Goal: Task Accomplishment & Management: Complete application form

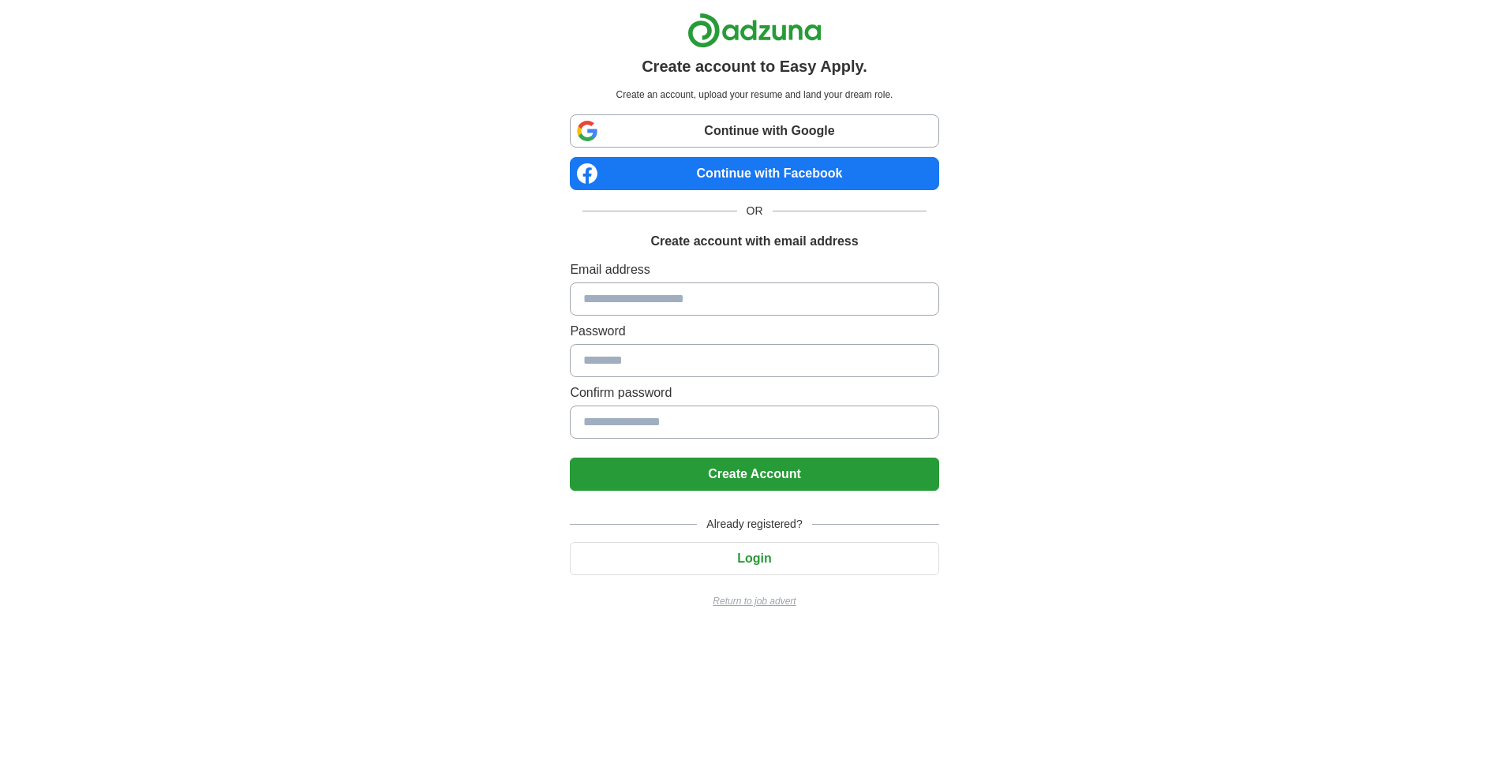
click at [726, 291] on input at bounding box center [754, 299] width 369 height 33
type input "**********"
click at [693, 354] on input at bounding box center [754, 360] width 369 height 33
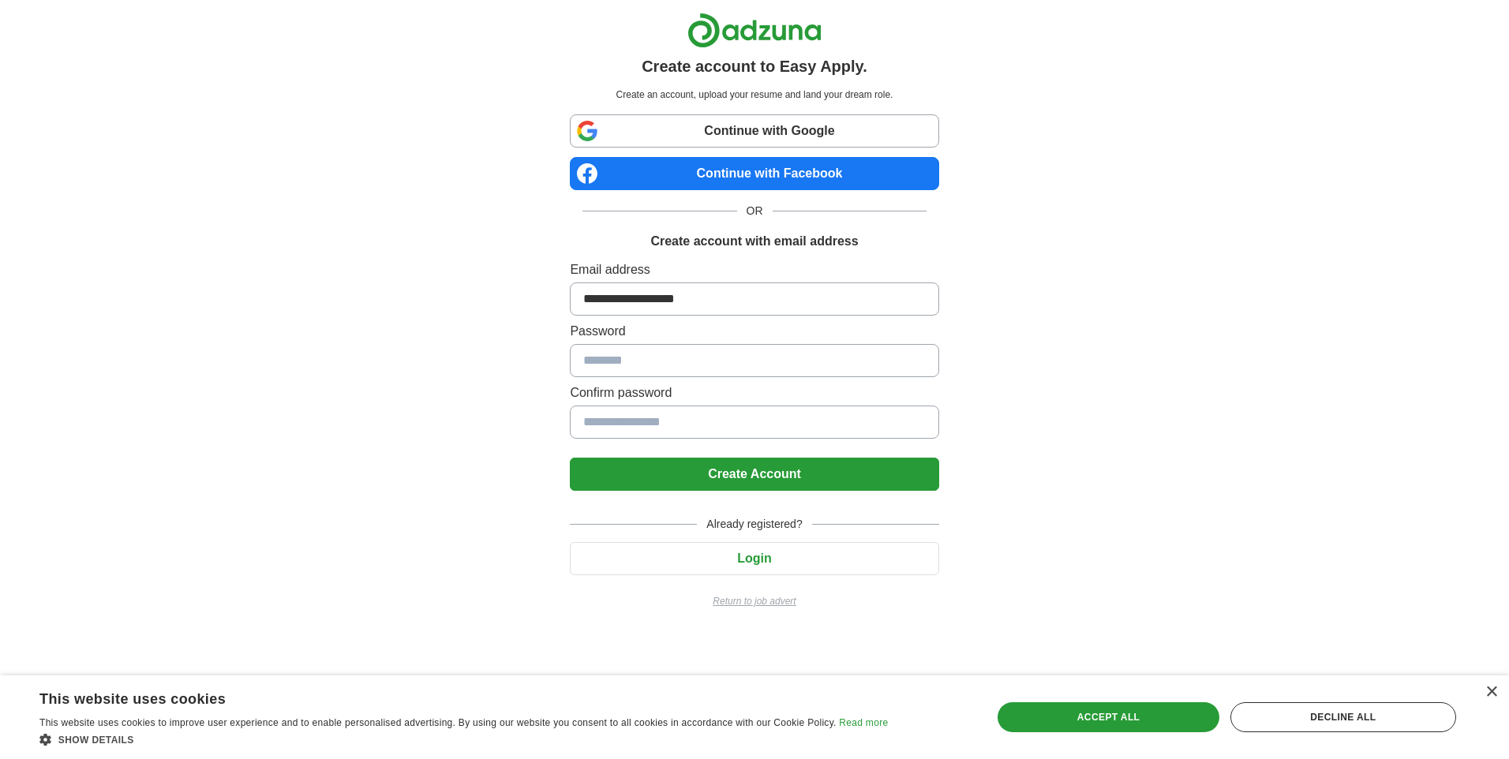
click at [746, 128] on link "Continue with Google" at bounding box center [754, 130] width 369 height 33
click at [743, 131] on link "Continue with Google" at bounding box center [754, 130] width 369 height 33
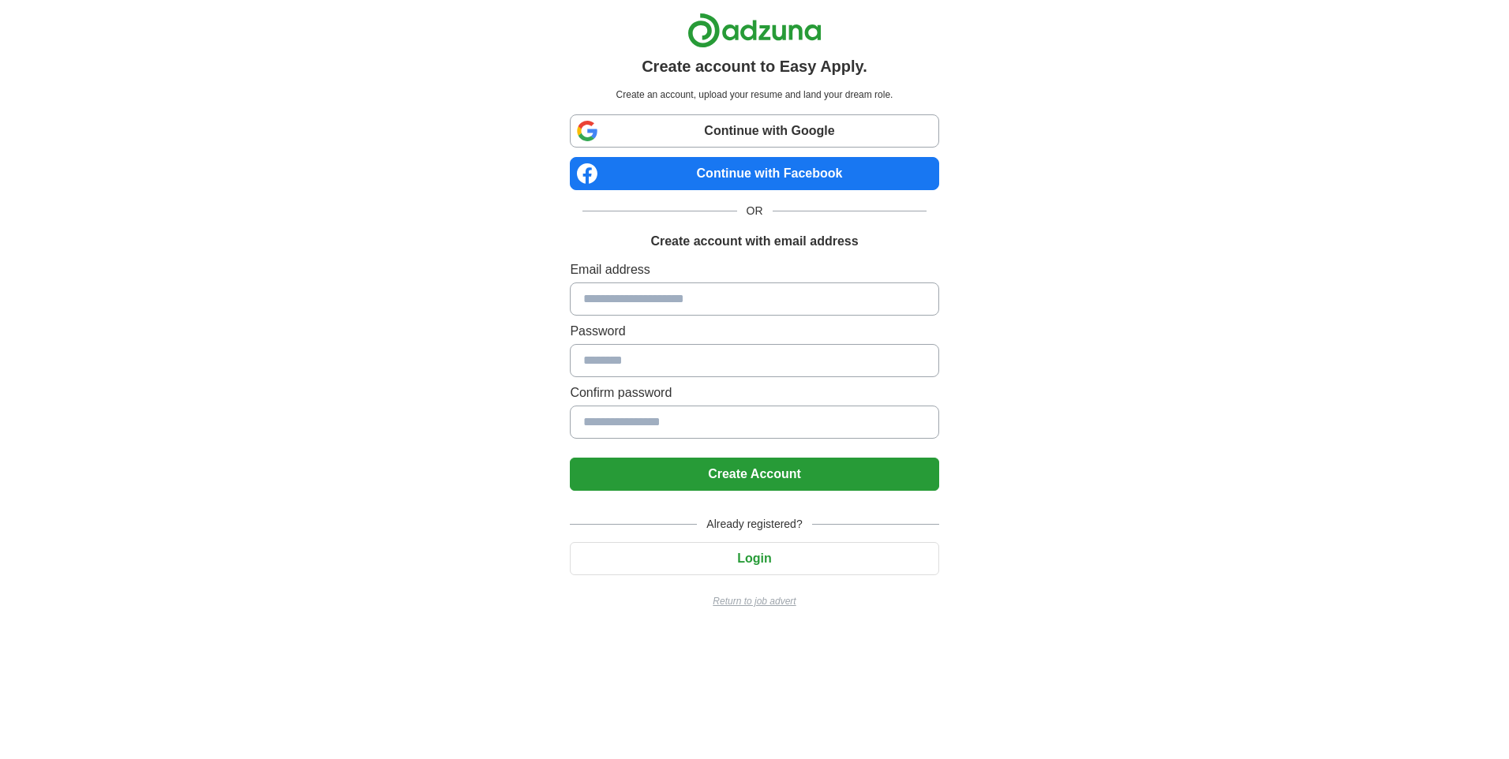
click at [821, 125] on link "Continue with Google" at bounding box center [754, 130] width 369 height 33
